Goal: Navigation & Orientation: Find specific page/section

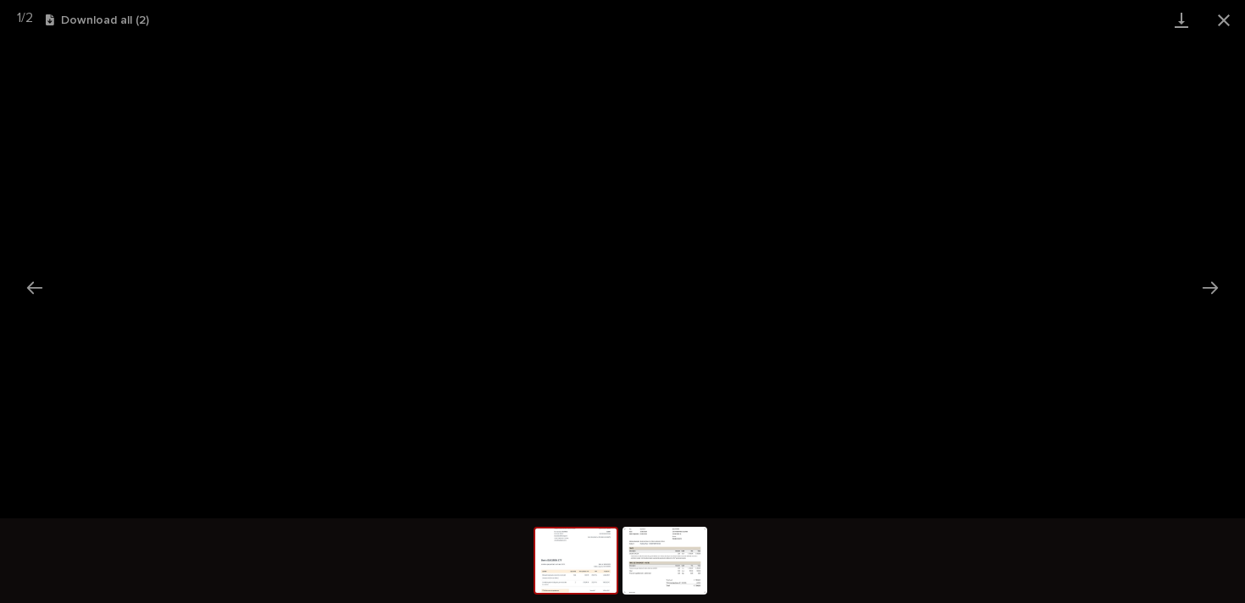
scroll to position [1046, 0]
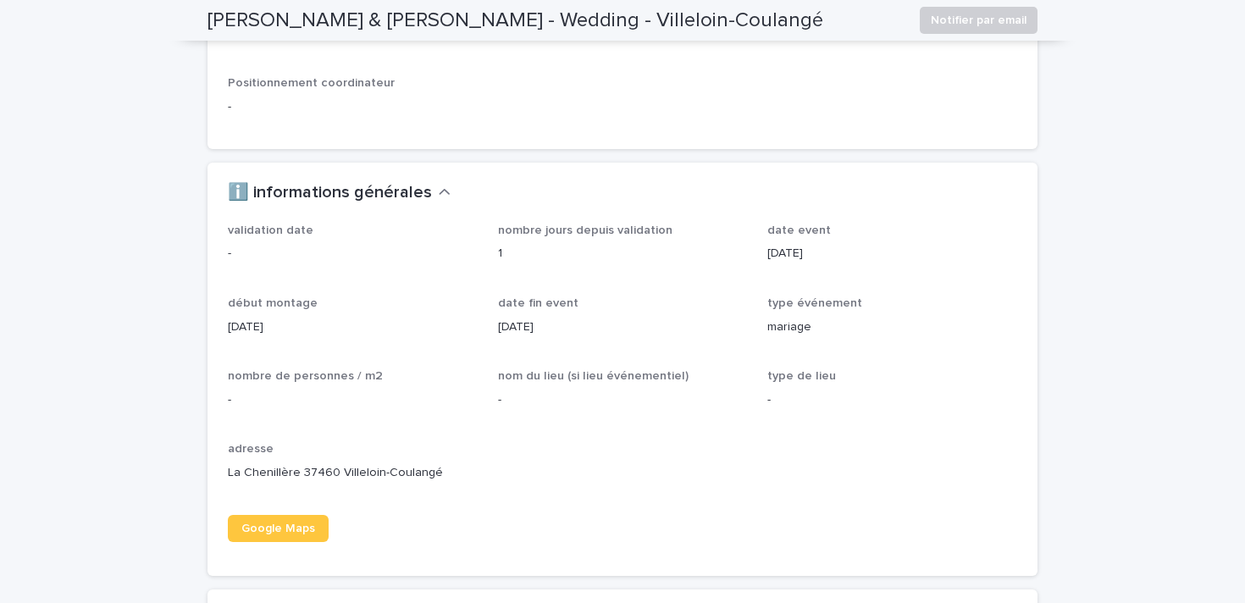
scroll to position [946, 0]
